Goal: Task Accomplishment & Management: Use online tool/utility

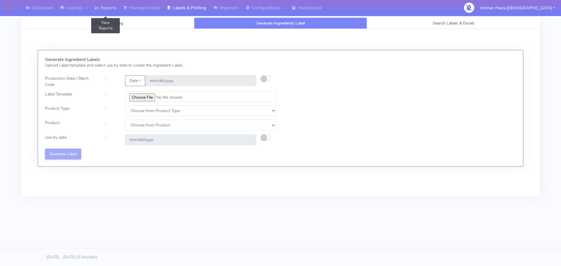
click at [106, 14] on link "Reports" at bounding box center [105, 8] width 29 height 16
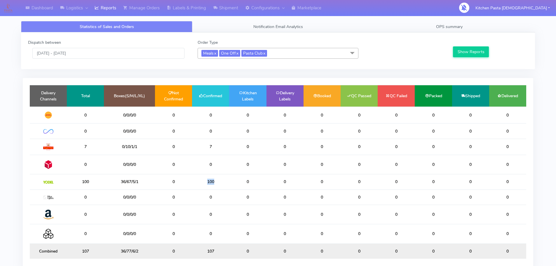
drag, startPoint x: 212, startPoint y: 181, endPoint x: 194, endPoint y: 181, distance: 17.5
click at [194, 181] on td "100" at bounding box center [210, 181] width 37 height 15
drag, startPoint x: 130, startPoint y: 182, endPoint x: 119, endPoint y: 174, distance: 13.9
click at [119, 174] on td "36/67/5/1" at bounding box center [129, 181] width 51 height 15
click at [126, 191] on td "0/0/0/0" at bounding box center [129, 197] width 51 height 15
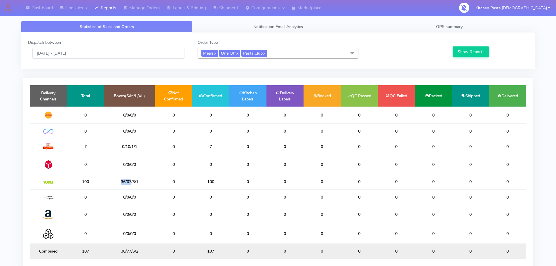
drag, startPoint x: 131, startPoint y: 181, endPoint x: 116, endPoint y: 181, distance: 15.2
click at [116, 181] on td "36/67/5/1" at bounding box center [129, 181] width 51 height 15
click at [124, 183] on td "36/67/5/1" at bounding box center [129, 181] width 51 height 15
drag, startPoint x: 129, startPoint y: 181, endPoint x: 64, endPoint y: 144, distance: 74.8
click at [64, 144] on table "Delivery Channels Total Boxes(S/M/L/XL) Not Confirmed Confirmed Kitchen Labels …" at bounding box center [278, 172] width 497 height 174
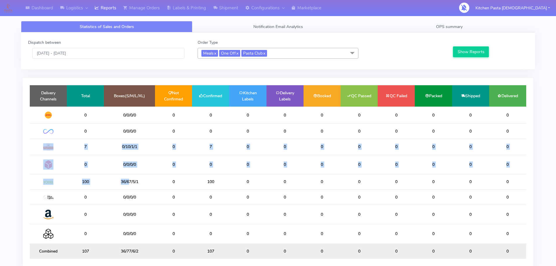
click at [164, 159] on td "0" at bounding box center [173, 164] width 37 height 19
drag, startPoint x: 218, startPoint y: 144, endPoint x: 206, endPoint y: 148, distance: 12.2
click at [206, 147] on td "7" at bounding box center [210, 147] width 37 height 16
click at [289, 52] on span "Meals x One Off x Pasta Club x" at bounding box center [278, 53] width 161 height 11
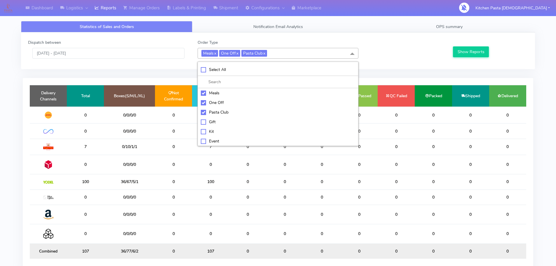
click at [257, 72] on div "Select All" at bounding box center [278, 70] width 154 height 6
checkbox input "true"
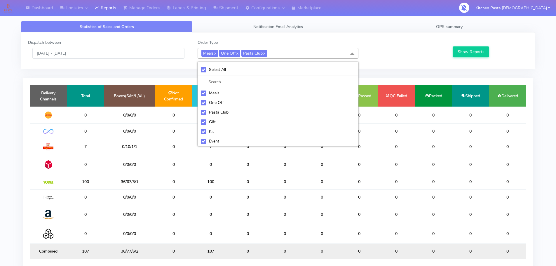
checkbox input "true"
click at [257, 74] on li "UnSelect All" at bounding box center [278, 70] width 160 height 12
checkbox input "false"
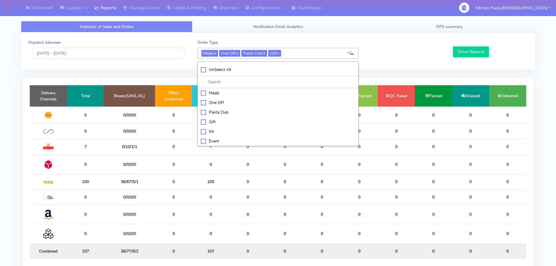
checkbox input "false"
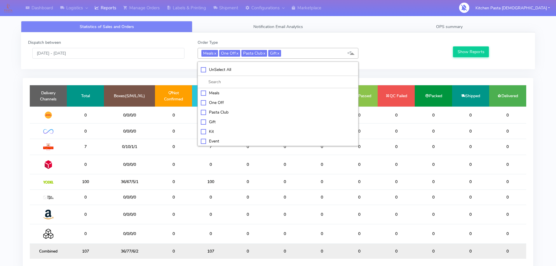
checkbox input "false"
click at [222, 128] on div "Kit" at bounding box center [278, 131] width 154 height 6
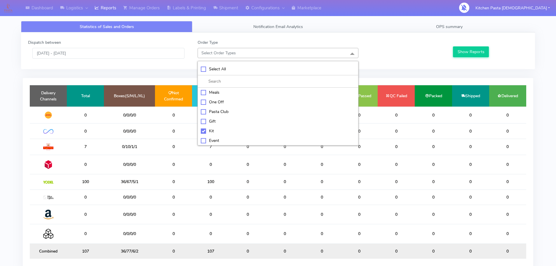
checkbox input "true"
click at [223, 140] on div "ATAVI" at bounding box center [278, 141] width 154 height 6
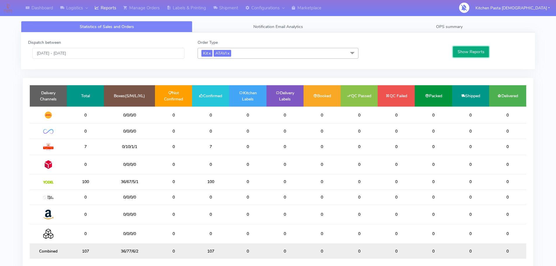
click at [467, 54] on button "Show Reports" at bounding box center [471, 51] width 36 height 11
click at [232, 57] on span "Kit x ATAVI x" at bounding box center [278, 53] width 161 height 11
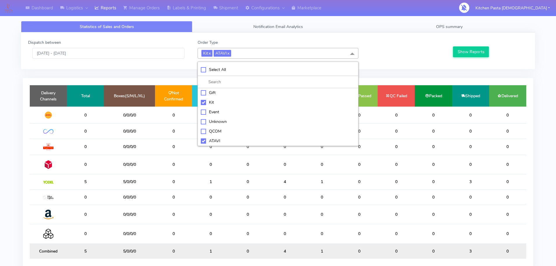
click at [217, 142] on div "ATAVI" at bounding box center [278, 141] width 154 height 6
checkbox input "false"
click at [465, 53] on button "Show Reports" at bounding box center [471, 51] width 36 height 11
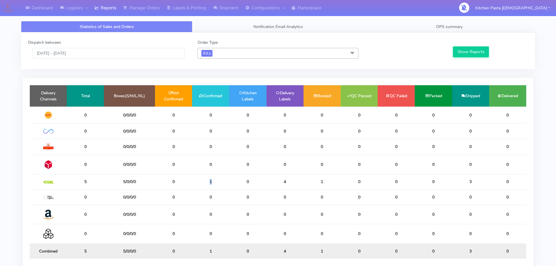
drag, startPoint x: 213, startPoint y: 185, endPoint x: 203, endPoint y: 185, distance: 10.2
click at [203, 185] on td "1" at bounding box center [210, 181] width 37 height 15
drag, startPoint x: 129, startPoint y: 188, endPoint x: 106, endPoint y: 188, distance: 22.8
click at [106, 188] on td "5/0/0/0" at bounding box center [129, 181] width 51 height 15
click at [144, 183] on td "5/0/0/0" at bounding box center [129, 181] width 51 height 15
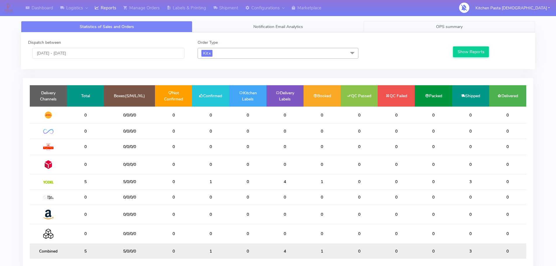
click at [463, 28] on link "OPS summary" at bounding box center [449, 26] width 171 height 11
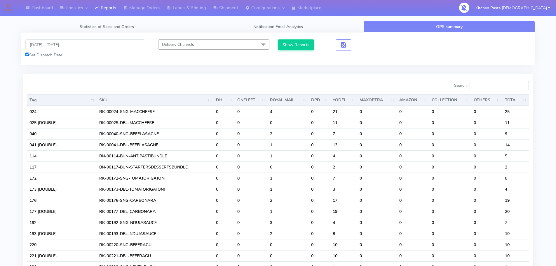
click at [490, 87] on input "Search:" at bounding box center [499, 85] width 59 height 9
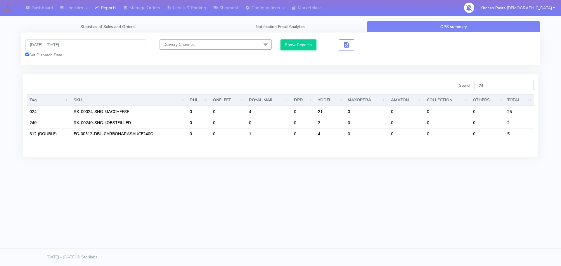
type input "2"
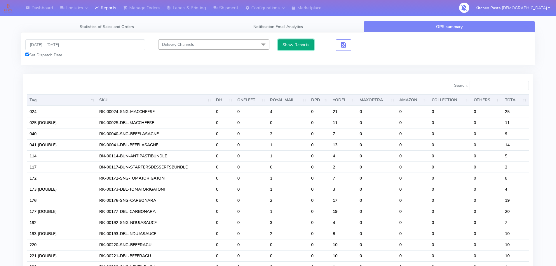
click at [303, 44] on button "Show Reports" at bounding box center [296, 44] width 36 height 11
click at [339, 46] on button "button" at bounding box center [343, 44] width 15 height 11
click at [341, 49] on button "button" at bounding box center [343, 44] width 15 height 11
click at [348, 44] on button "button" at bounding box center [343, 44] width 15 height 11
click at [342, 48] on span "button" at bounding box center [343, 46] width 7 height 6
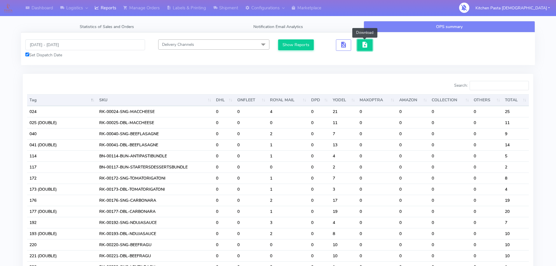
click at [364, 43] on span "button" at bounding box center [365, 46] width 7 height 6
click at [98, 10] on icon at bounding box center [97, 8] width 4 height 6
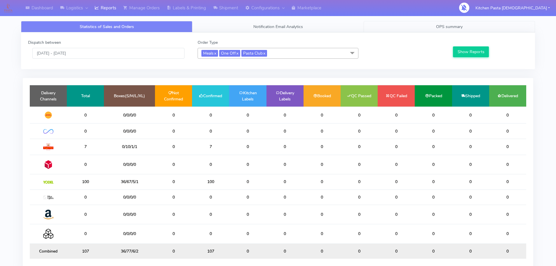
click at [444, 26] on span "OPS summary" at bounding box center [449, 27] width 27 height 6
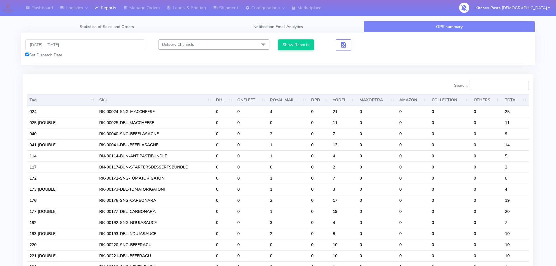
click at [510, 83] on input "Search:" at bounding box center [499, 85] width 59 height 9
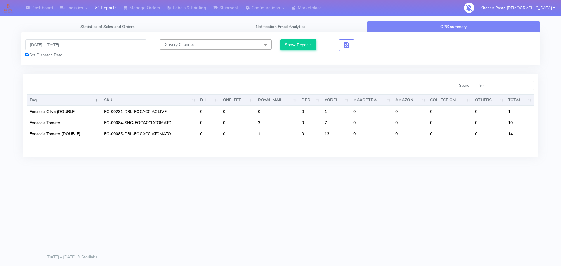
click at [482, 92] on div "Search: foc" at bounding box center [409, 87] width 249 height 12
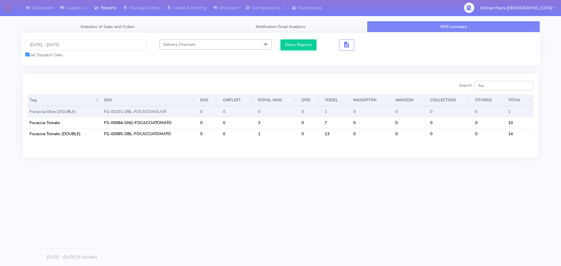
drag, startPoint x: 498, startPoint y: 84, endPoint x: 361, endPoint y: 110, distance: 139.4
click at [361, 110] on div "Search: foc Tag SKU DHL ONFLEET ROYAL MAIL DPD YODEL MAXOPTRA AMAZON COLLECTION…" at bounding box center [280, 115] width 506 height 69
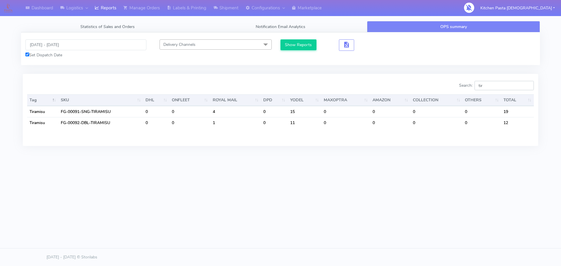
drag, startPoint x: 497, startPoint y: 86, endPoint x: 473, endPoint y: 83, distance: 24.5
click at [473, 83] on label "Search: tir" at bounding box center [496, 85] width 75 height 9
type input "pro"
drag, startPoint x: 502, startPoint y: 88, endPoint x: 458, endPoint y: 92, distance: 44.8
click at [458, 92] on div "Search: pro" at bounding box center [409, 87] width 249 height 12
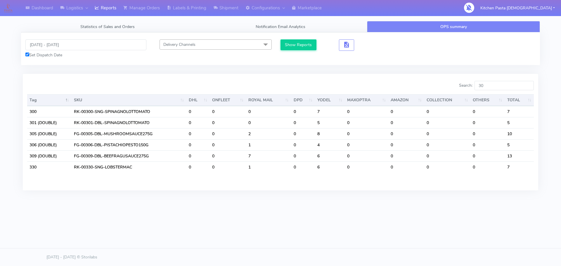
click at [424, 206] on div "Statistics of Sales and Orders Notification Email Analytics OPS summary Dispatc…" at bounding box center [280, 114] width 527 height 187
click at [467, 89] on label "Search: 30" at bounding box center [496, 85] width 75 height 9
drag, startPoint x: 500, startPoint y: 89, endPoint x: 472, endPoint y: 89, distance: 27.7
click at [472, 89] on label "Search: 30" at bounding box center [496, 85] width 75 height 9
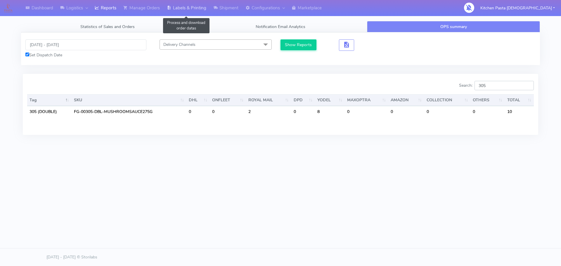
type input "305"
click at [187, 9] on link "Labels & Printing" at bounding box center [186, 8] width 46 height 16
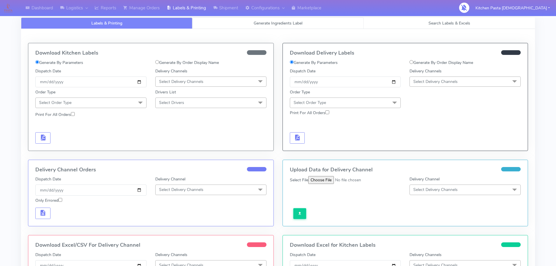
click at [276, 26] on link "Generate Ingredients Label" at bounding box center [277, 23] width 171 height 11
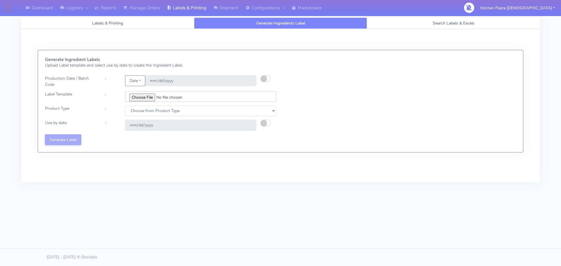
click at [143, 97] on input "file" at bounding box center [200, 96] width 151 height 11
type input "C:\fakepath\Classic Tiramisu V1.jpg"
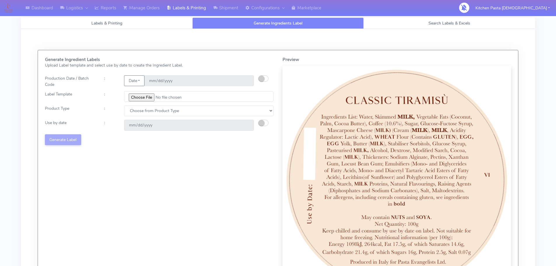
click at [199, 102] on div "Generate Ingredient Labels Upload Label template and select use by date to crea…" at bounding box center [160, 175] width 238 height 237
click at [197, 107] on select "Choose from Product Type ECOM ERETAIL CIRCULAR CIRC_DESERTS LASAGNE" at bounding box center [199, 110] width 150 height 11
select select "3"
click at [124, 105] on select "Choose from Product Type ECOM ERETAIL CIRCULAR CIRC_DESERTS LASAGNE" at bounding box center [199, 110] width 150 height 11
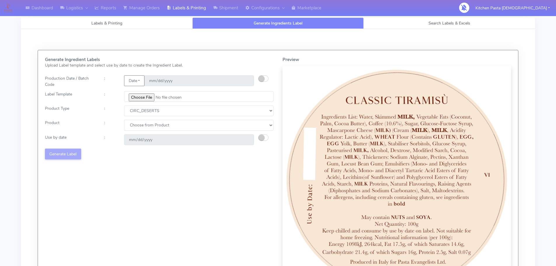
click at [194, 118] on div "Generate Ingredient Labels Upload Label template and select use by date to crea…" at bounding box center [160, 175] width 238 height 237
click at [193, 127] on select "Choose from Product CLASSIC_TIRAMISU CREMA_AMARENA PROFITEROLES" at bounding box center [199, 125] width 150 height 11
select select "0"
click at [124, 120] on select "Choose from Product CLASSIC_TIRAMISU CREMA_AMARENA PROFITEROLES" at bounding box center [199, 125] width 150 height 11
type input "2025-10-06"
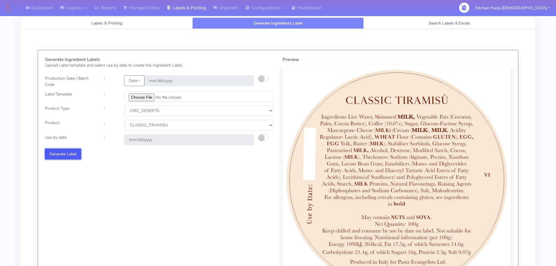
click at [73, 155] on button "Generate Label" at bounding box center [63, 154] width 36 height 11
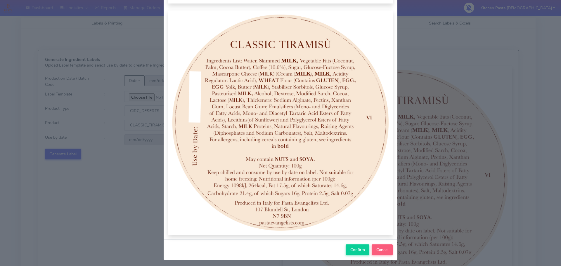
scroll to position [60, 0]
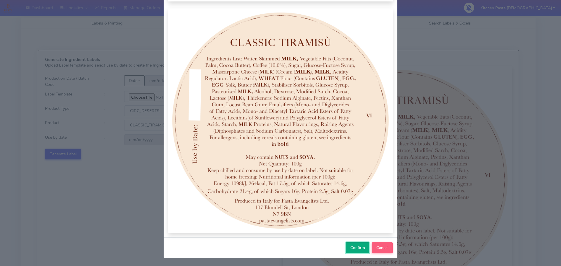
click at [357, 249] on span "Confirm" at bounding box center [357, 248] width 15 height 6
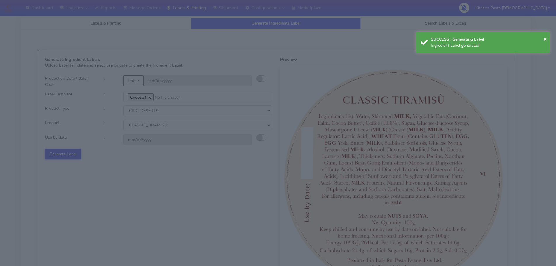
select select
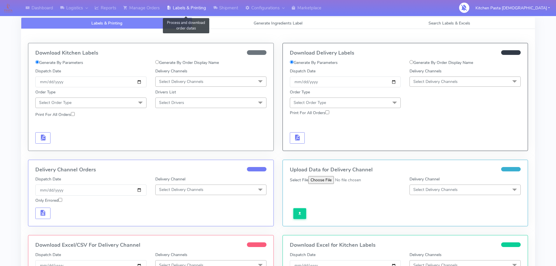
click at [181, 6] on link "Labels & Printing" at bounding box center [186, 8] width 46 height 16
click at [259, 27] on link "Generate Ingredients Label" at bounding box center [277, 23] width 171 height 11
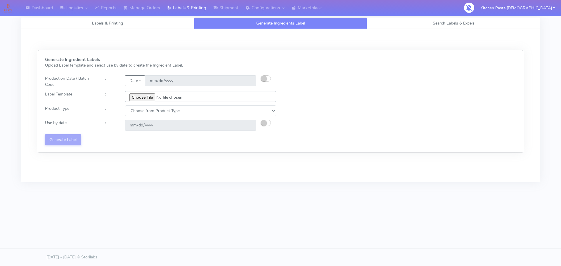
click at [139, 100] on input "file" at bounding box center [200, 96] width 151 height 11
type input "C:\fakepath\Profiteroles V1.jpg"
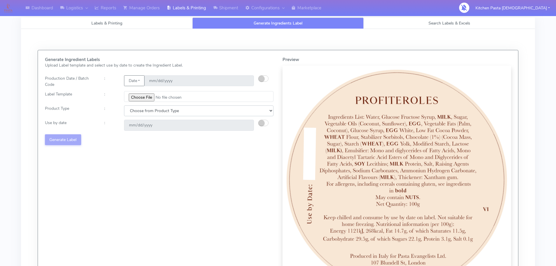
click at [191, 110] on select "Choose from Product Type ECOM ERETAIL CIRCULAR CIRC_DESERTS LASAGNE" at bounding box center [199, 110] width 150 height 11
select select "3"
click at [124, 105] on select "Choose from Product Type ECOM ERETAIL CIRCULAR CIRC_DESERTS LASAGNE" at bounding box center [199, 110] width 150 height 11
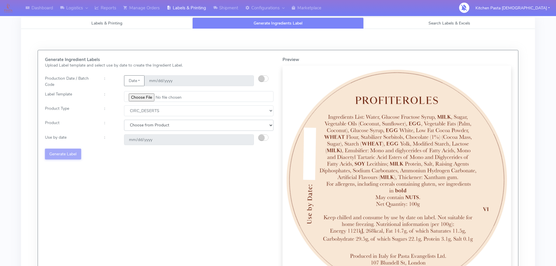
click at [172, 124] on select "Choose from Product CLASSIC_TIRAMISU CREMA_AMARENA PROFITEROLES" at bounding box center [199, 125] width 150 height 11
select select "2"
click at [124, 120] on select "Choose from Product CLASSIC_TIRAMISU CREMA_AMARENA PROFITEROLES" at bounding box center [199, 125] width 150 height 11
type input "2025-10-06"
click at [66, 151] on button "Generate Label" at bounding box center [63, 154] width 36 height 11
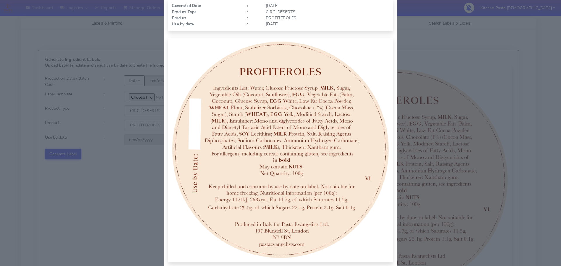
scroll to position [60, 0]
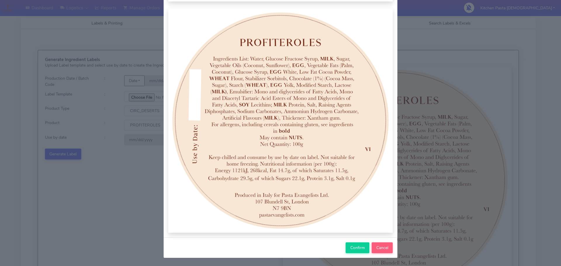
click at [342, 248] on div "Confirm Cancel" at bounding box center [281, 247] width 234 height 20
click at [345, 246] on button "Confirm" at bounding box center [357, 247] width 24 height 11
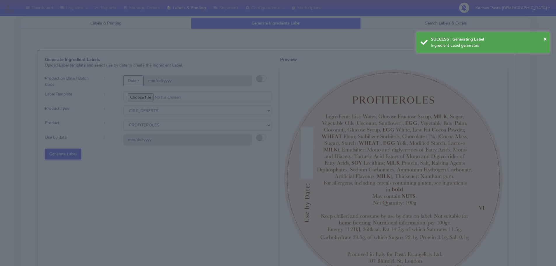
select select
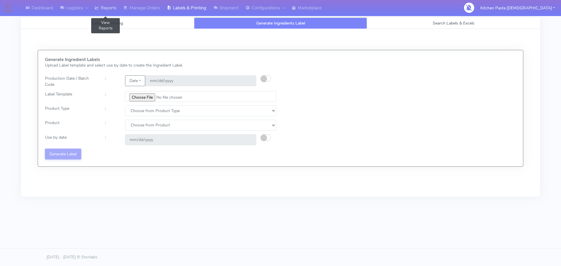
click at [104, 7] on link "Reports" at bounding box center [105, 8] width 29 height 16
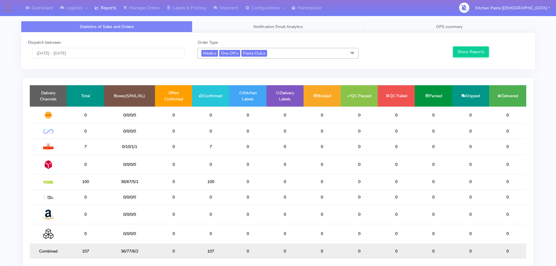
click at [440, 32] on link "OPS summary" at bounding box center [449, 26] width 171 height 11
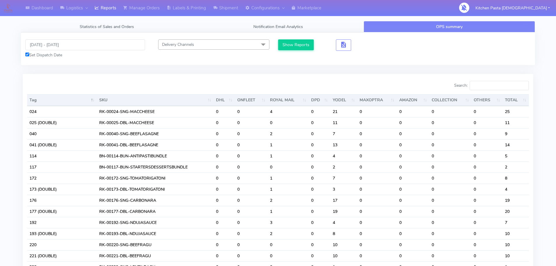
click at [451, 23] on link "OPS summary" at bounding box center [449, 26] width 171 height 11
click at [494, 81] on input "Search:" at bounding box center [499, 85] width 59 height 9
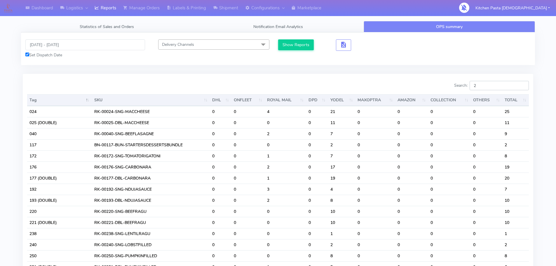
click at [488, 86] on input "2" at bounding box center [499, 85] width 59 height 9
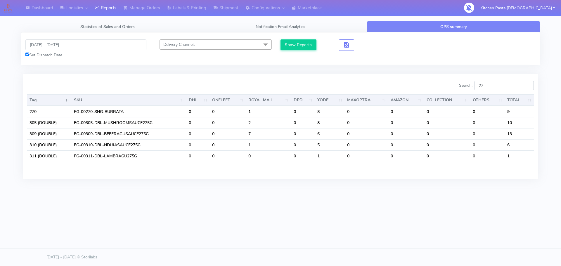
type input "270"
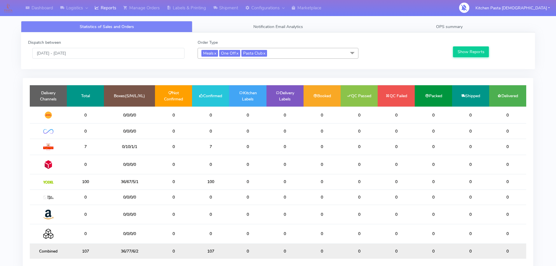
drag, startPoint x: 97, startPoint y: 65, endPoint x: 96, endPoint y: 62, distance: 2.9
click at [97, 65] on div "Dispatch between [DATE] - [DATE] Order Type Meals x One Off x Pasta Club x Sele…" at bounding box center [278, 50] width 514 height 37
click at [94, 53] on input "[DATE] - [DATE]" at bounding box center [108, 53] width 152 height 11
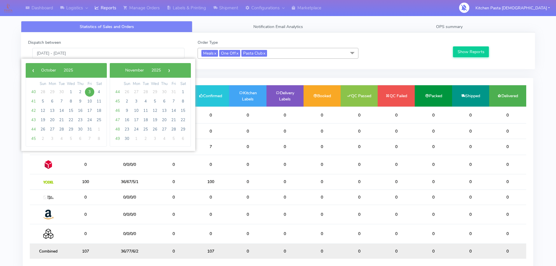
click at [243, 35] on div "Dispatch between [DATE] - [DATE] Order Type Meals x One Off x Pasta Club x Sele…" at bounding box center [278, 50] width 514 height 37
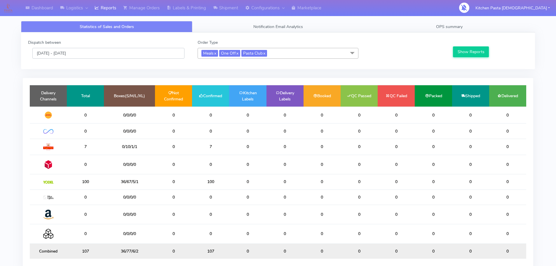
click at [173, 53] on input "[DATE] - [DATE]" at bounding box center [108, 53] width 152 height 11
click at [89, 53] on input "[DATE] - [DATE]" at bounding box center [108, 53] width 152 height 11
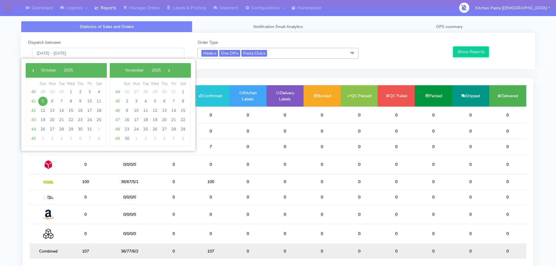
click at [44, 100] on span "5" at bounding box center [42, 101] width 9 height 9
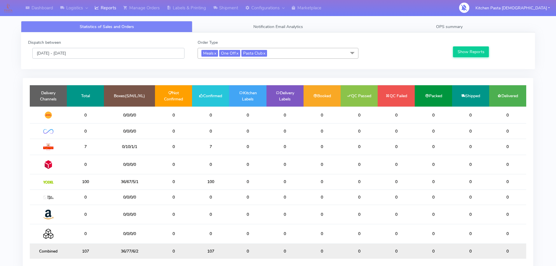
drag, startPoint x: 97, startPoint y: 50, endPoint x: 96, endPoint y: 56, distance: 5.9
click at [97, 50] on input "[DATE] - [DATE]" at bounding box center [108, 53] width 152 height 11
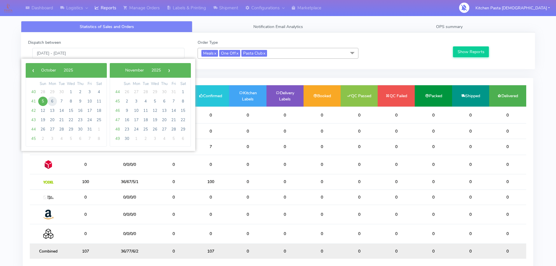
click at [53, 101] on span "6" at bounding box center [52, 101] width 9 height 9
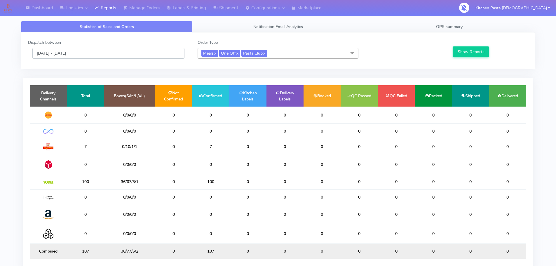
click at [101, 54] on input "[DATE] - [DATE]" at bounding box center [108, 53] width 152 height 11
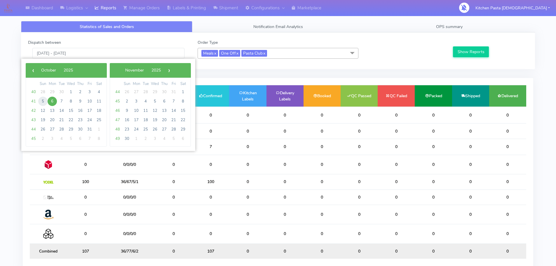
click at [42, 99] on span "5" at bounding box center [42, 101] width 9 height 9
type input "[DATE] - [DATE]"
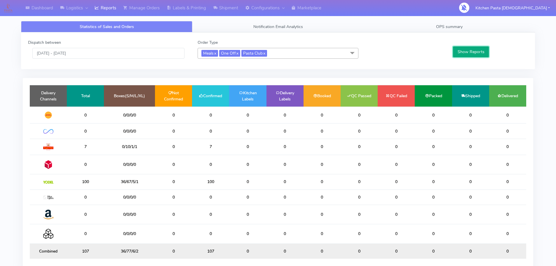
click at [471, 52] on button "Show Reports" at bounding box center [471, 51] width 36 height 11
click at [111, 55] on input "05/10/2025 - 05/10/2025" at bounding box center [108, 53] width 152 height 11
